Goal: Task Accomplishment & Management: Use online tool/utility

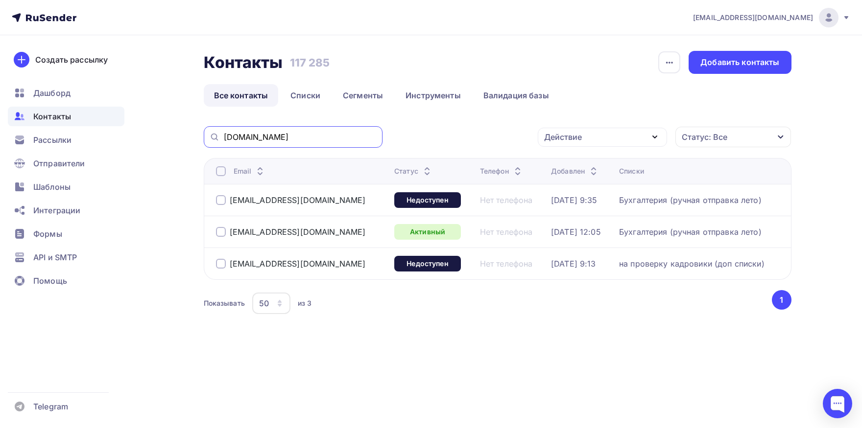
click at [321, 138] on input "[DOMAIN_NAME]" at bounding box center [300, 137] width 153 height 11
paste input "buh.vlp@mail"
type input "[EMAIL_ADDRESS][DOMAIN_NAME]"
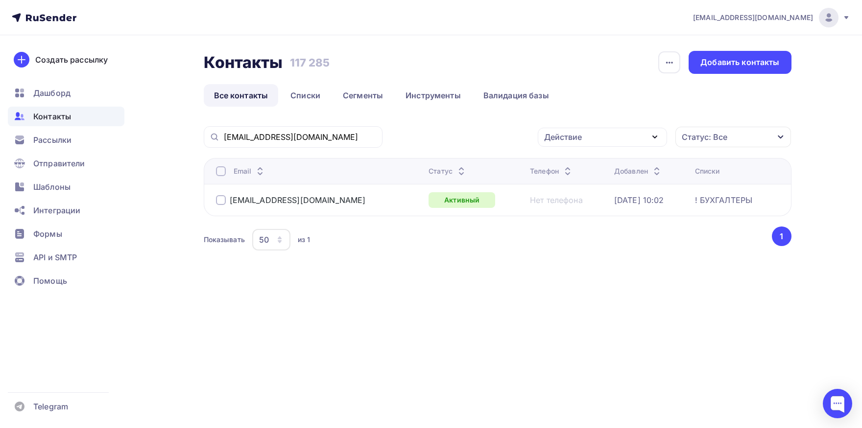
click at [221, 172] on div at bounding box center [221, 171] width 10 height 10
click at [625, 135] on div "Действие" at bounding box center [601, 137] width 129 height 19
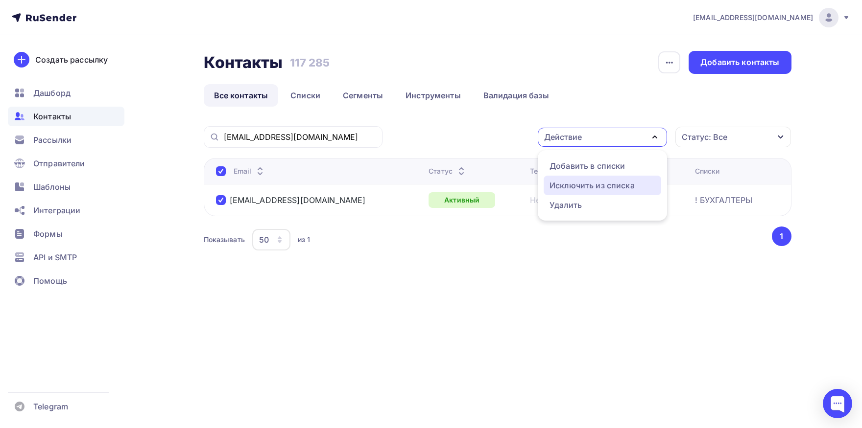
drag, startPoint x: 602, startPoint y: 184, endPoint x: 504, endPoint y: 175, distance: 97.8
click at [601, 184] on div "Исключить из списка" at bounding box center [591, 186] width 85 height 12
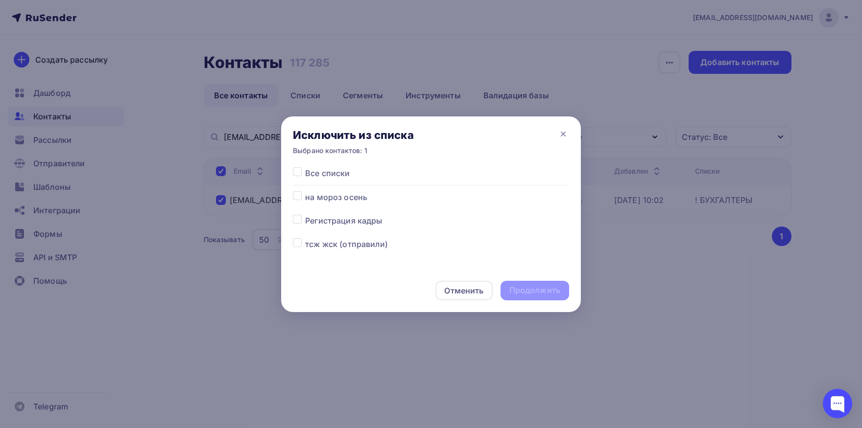
click at [305, 167] on label at bounding box center [305, 167] width 0 height 0
click at [297, 173] on input "checkbox" at bounding box center [297, 171] width 9 height 9
checkbox input "true"
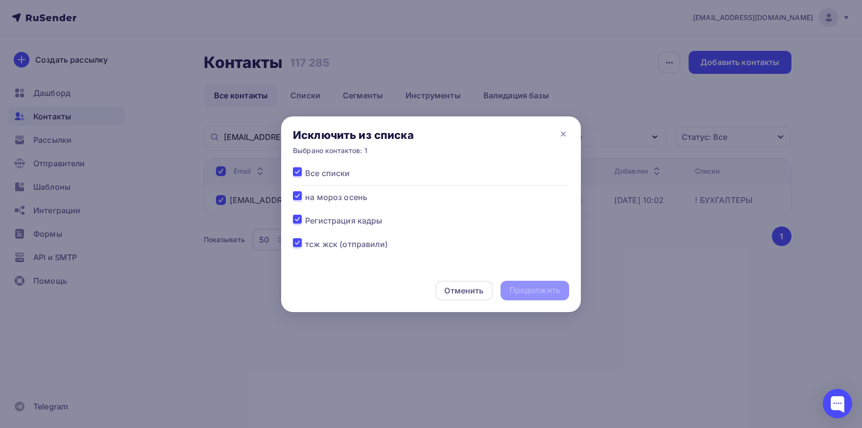
checkbox input "true"
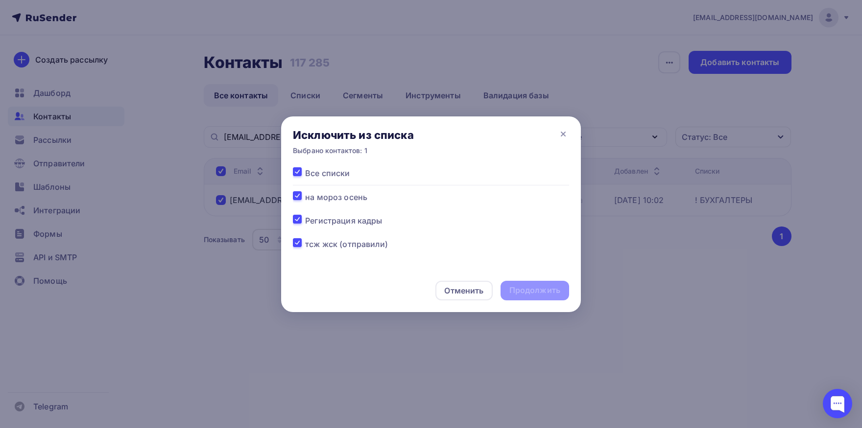
checkbox input "true"
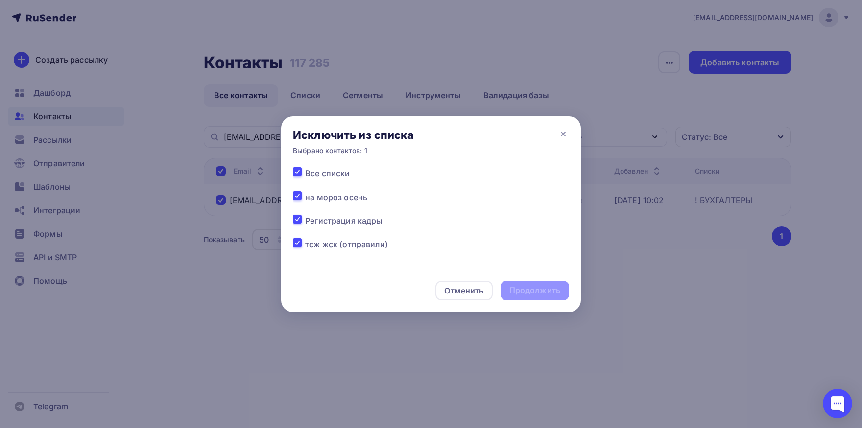
checkbox input "true"
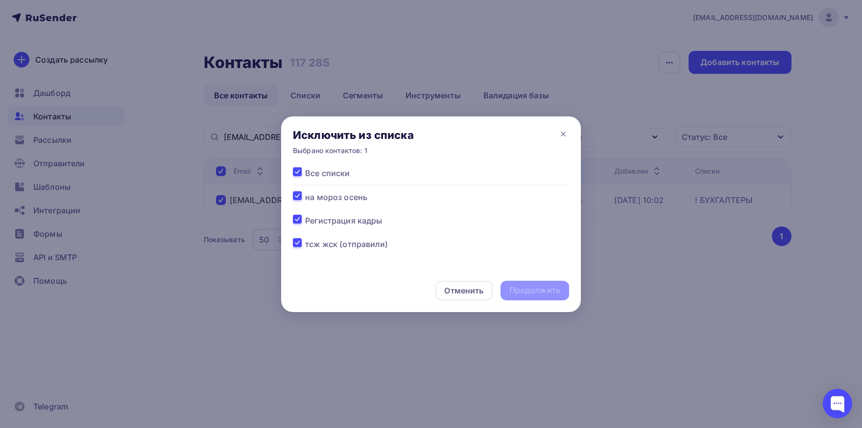
checkbox input "true"
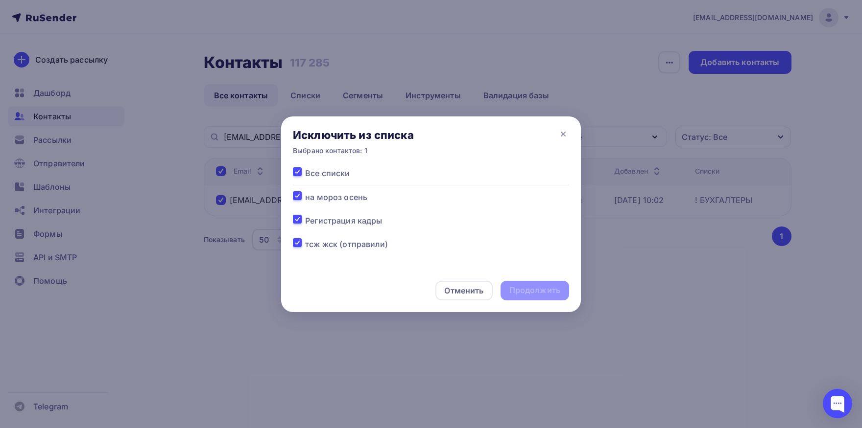
checkbox input "true"
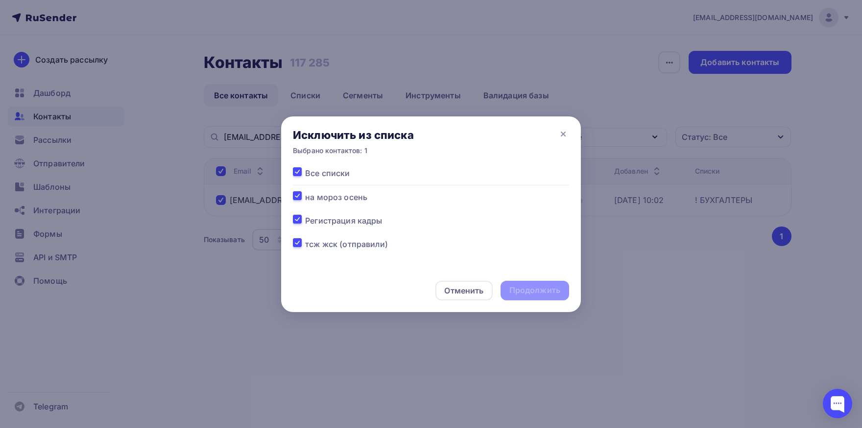
checkbox input "true"
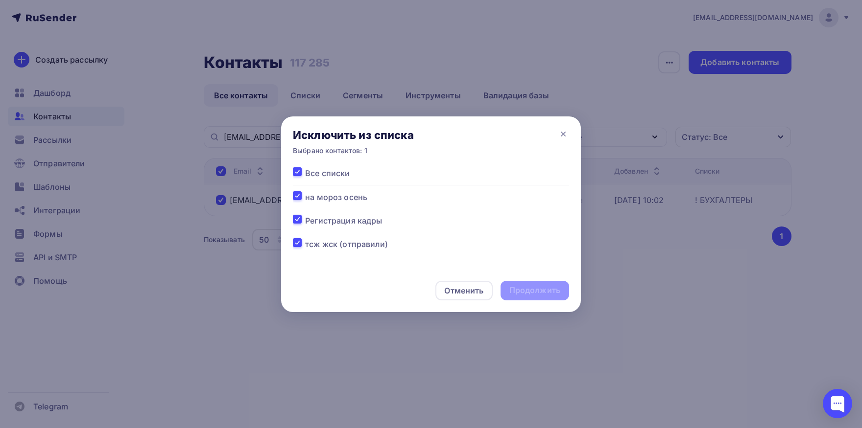
checkbox input "true"
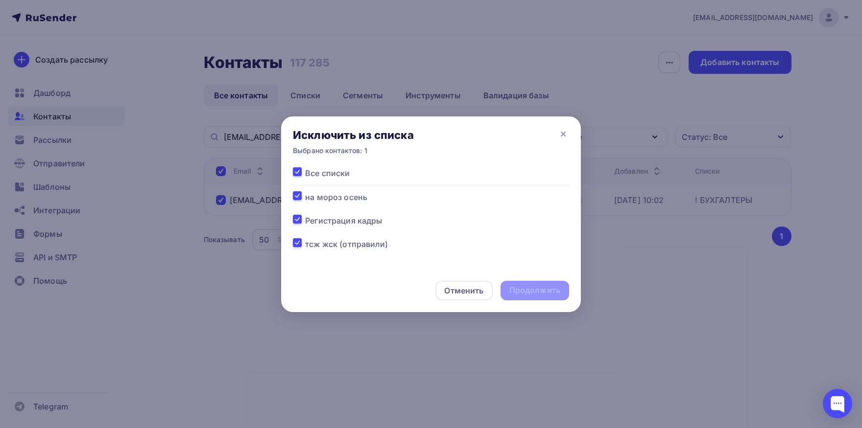
checkbox input "true"
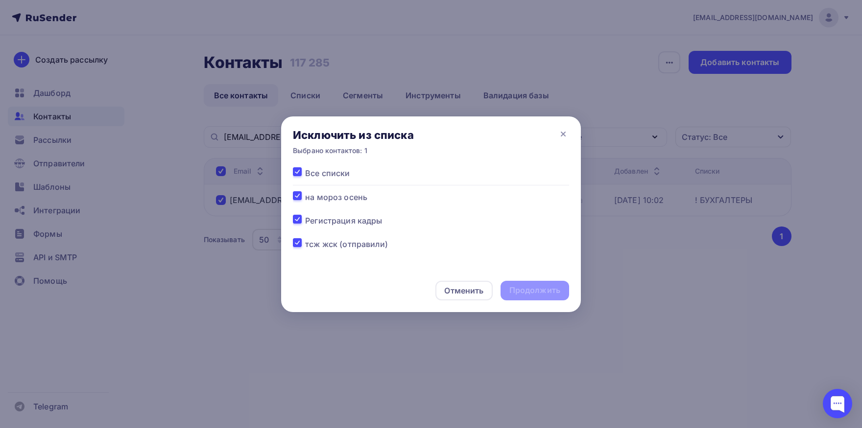
checkbox input "true"
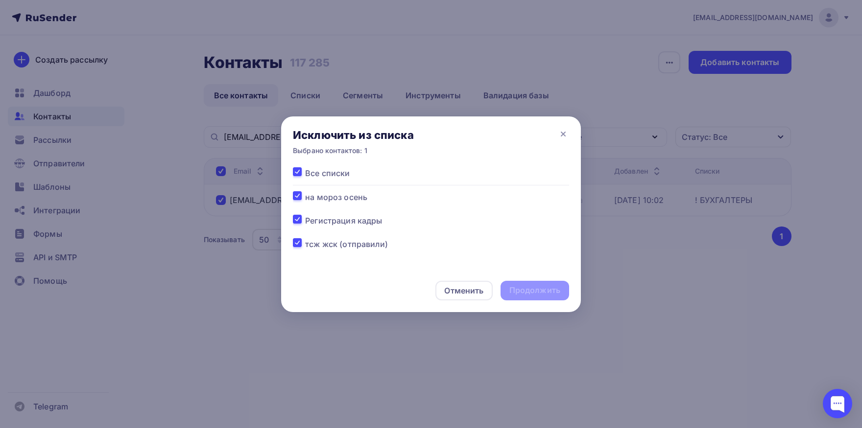
checkbox input "true"
click at [537, 292] on div "Продолжить" at bounding box center [534, 290] width 51 height 11
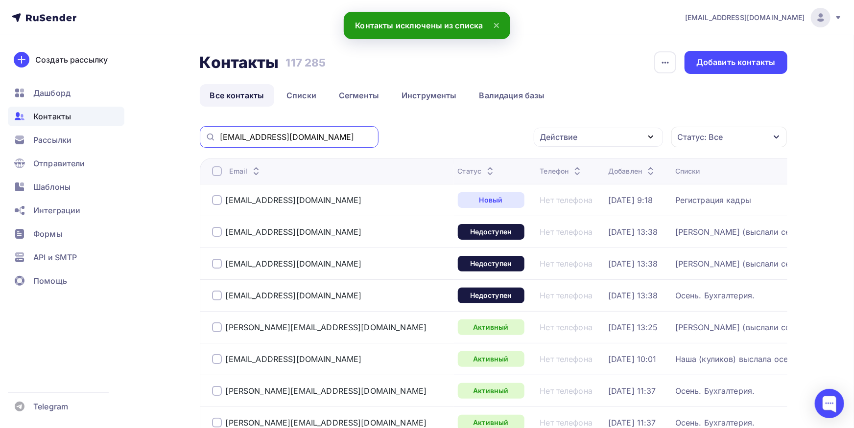
click at [294, 139] on input "[EMAIL_ADDRESS][DOMAIN_NAME]" at bounding box center [296, 137] width 153 height 11
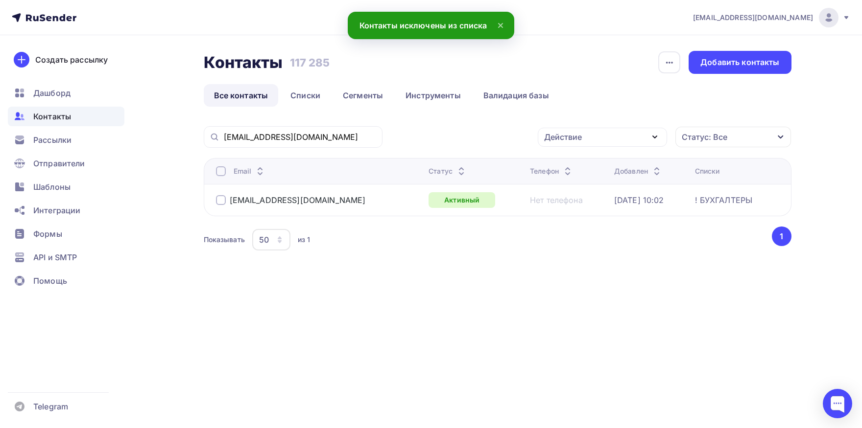
click at [224, 175] on div at bounding box center [221, 171] width 10 height 10
click at [222, 175] on div at bounding box center [221, 171] width 10 height 10
click at [561, 143] on div "Действие" at bounding box center [601, 137] width 129 height 19
click at [561, 170] on div "Добавить в списки" at bounding box center [586, 166] width 75 height 12
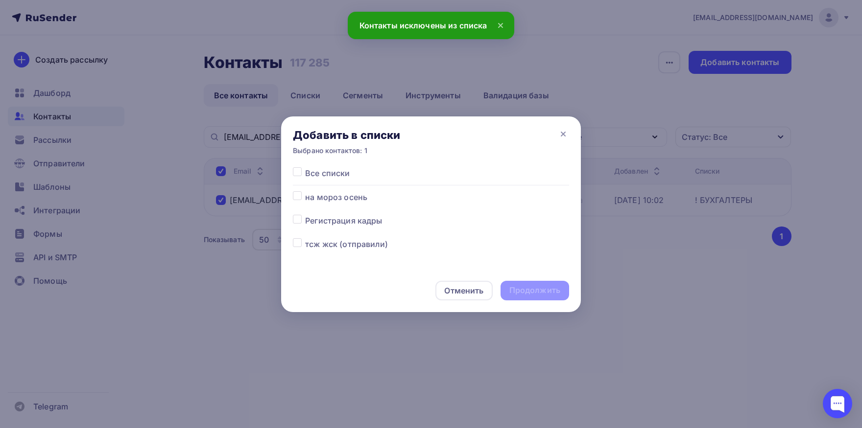
drag, startPoint x: 298, startPoint y: 195, endPoint x: 457, endPoint y: 289, distance: 185.4
click at [305, 191] on label at bounding box center [305, 191] width 0 height 0
click at [298, 195] on input "checkbox" at bounding box center [297, 195] width 9 height 9
checkbox input "true"
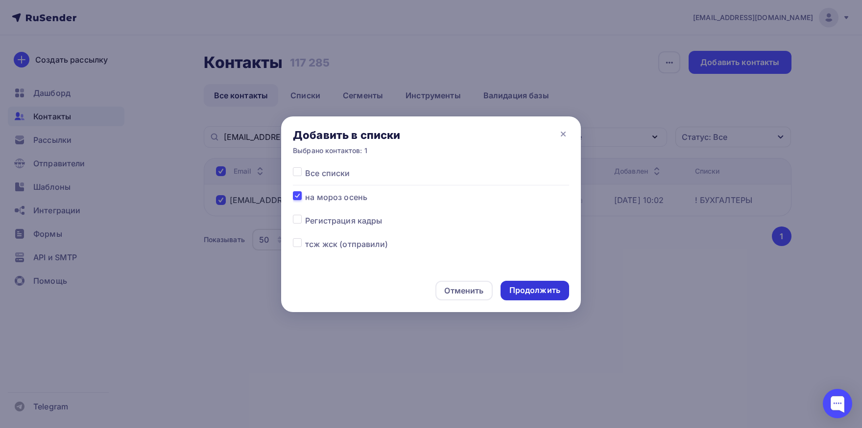
click at [519, 286] on div "Продолжить" at bounding box center [534, 290] width 51 height 11
